Goal: Find specific page/section: Find specific page/section

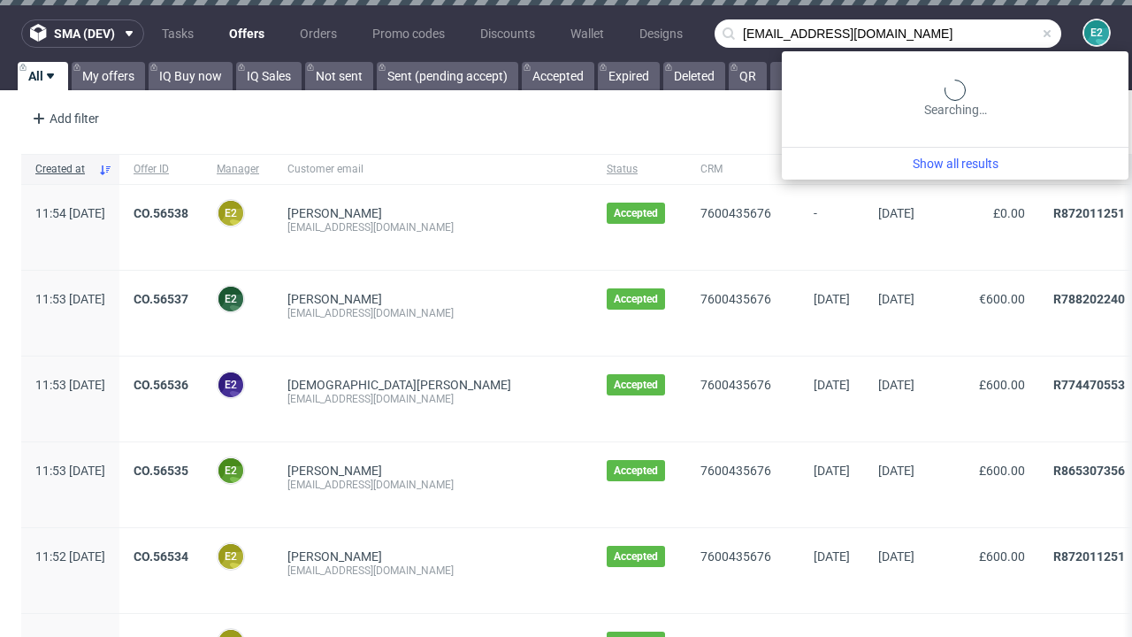
type input "[EMAIL_ADDRESS][DOMAIN_NAME]"
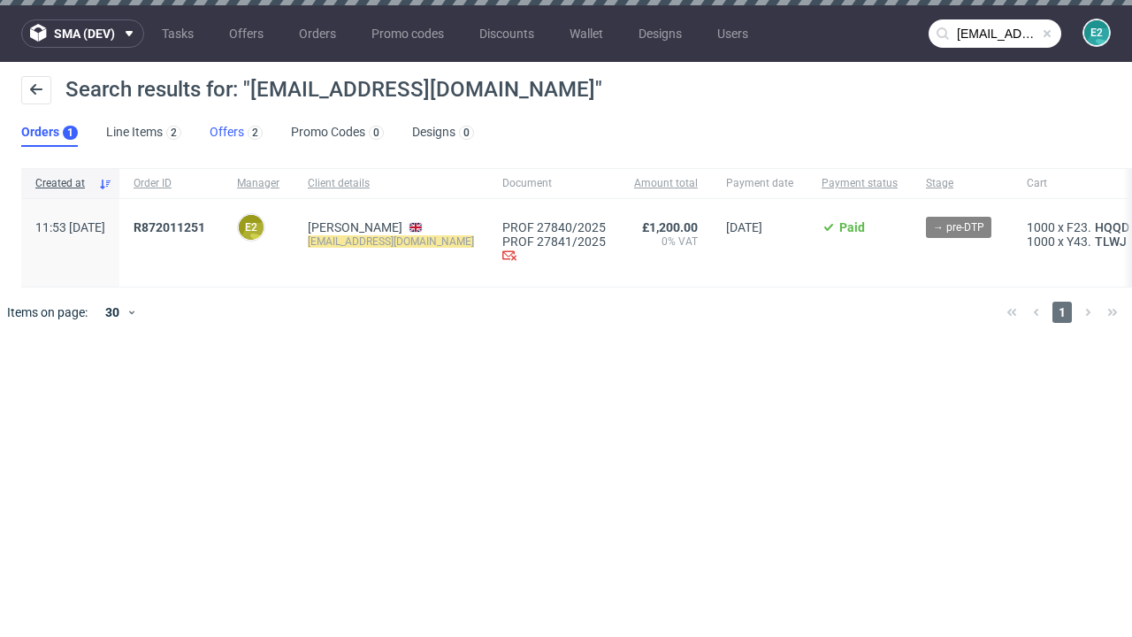
click at [236, 133] on link "Offers 2" at bounding box center [236, 133] width 53 height 28
